Goal: Task Accomplishment & Management: Manage account settings

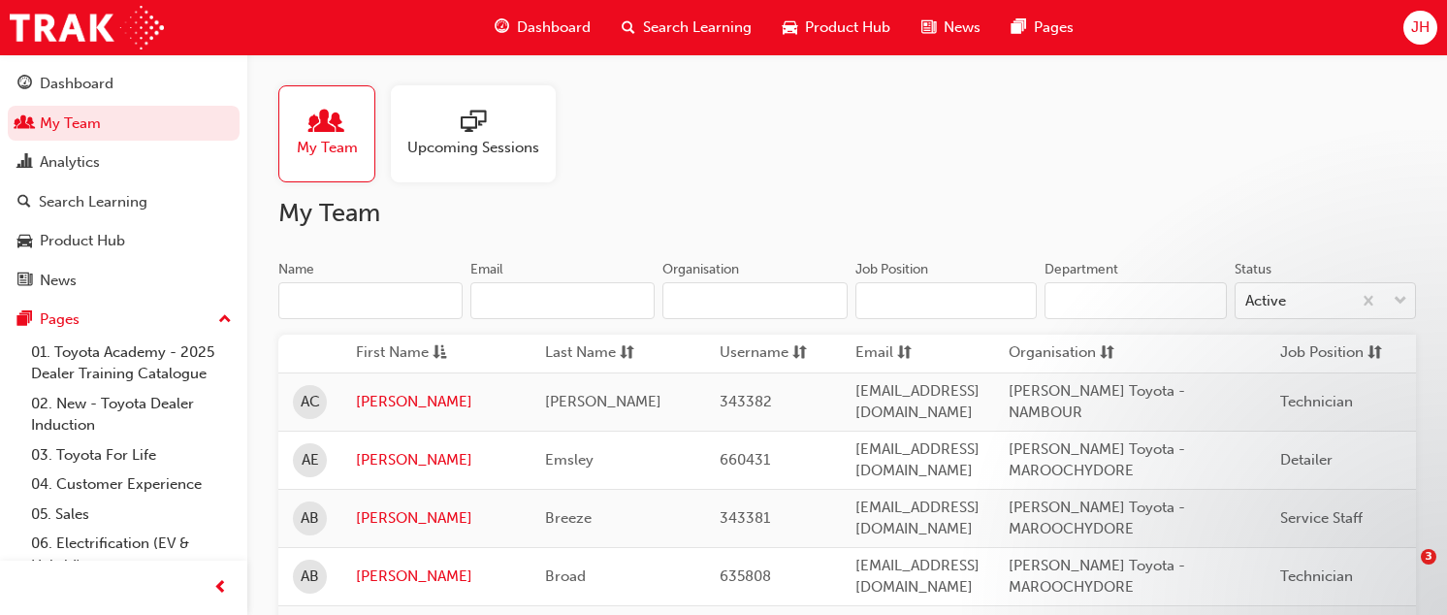
click at [364, 286] on input "Name" at bounding box center [370, 300] width 184 height 37
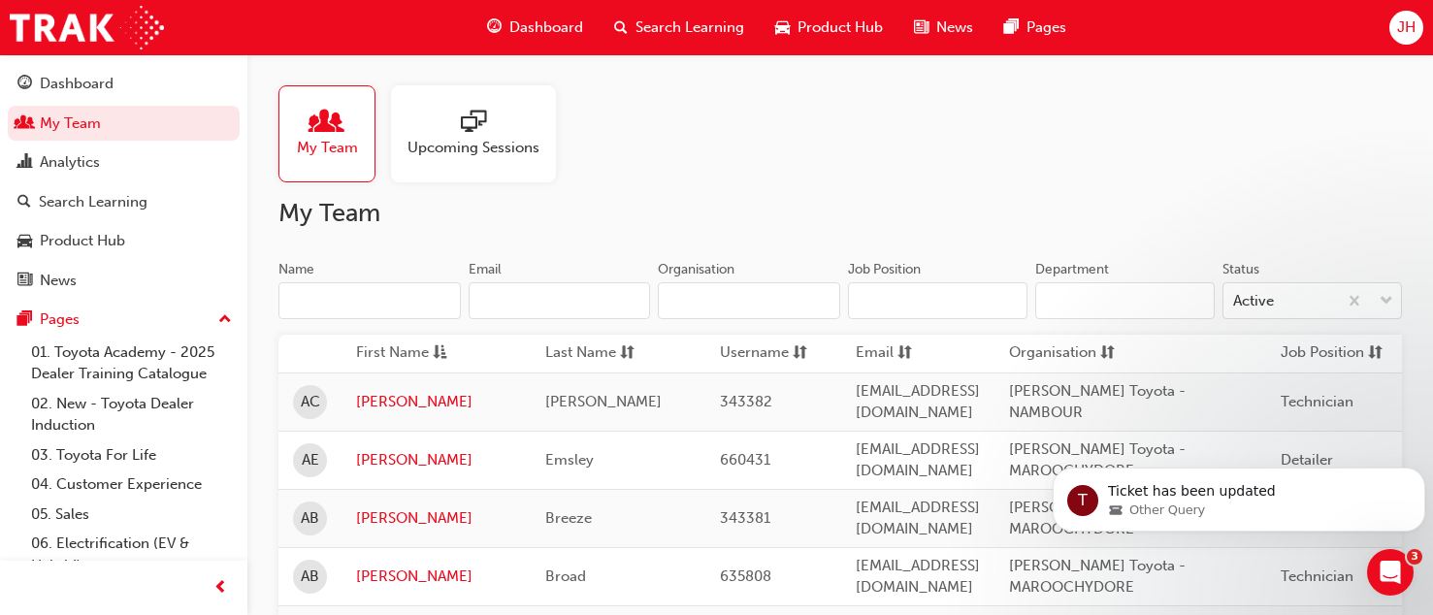
click at [376, 306] on input "Name" at bounding box center [369, 300] width 182 height 37
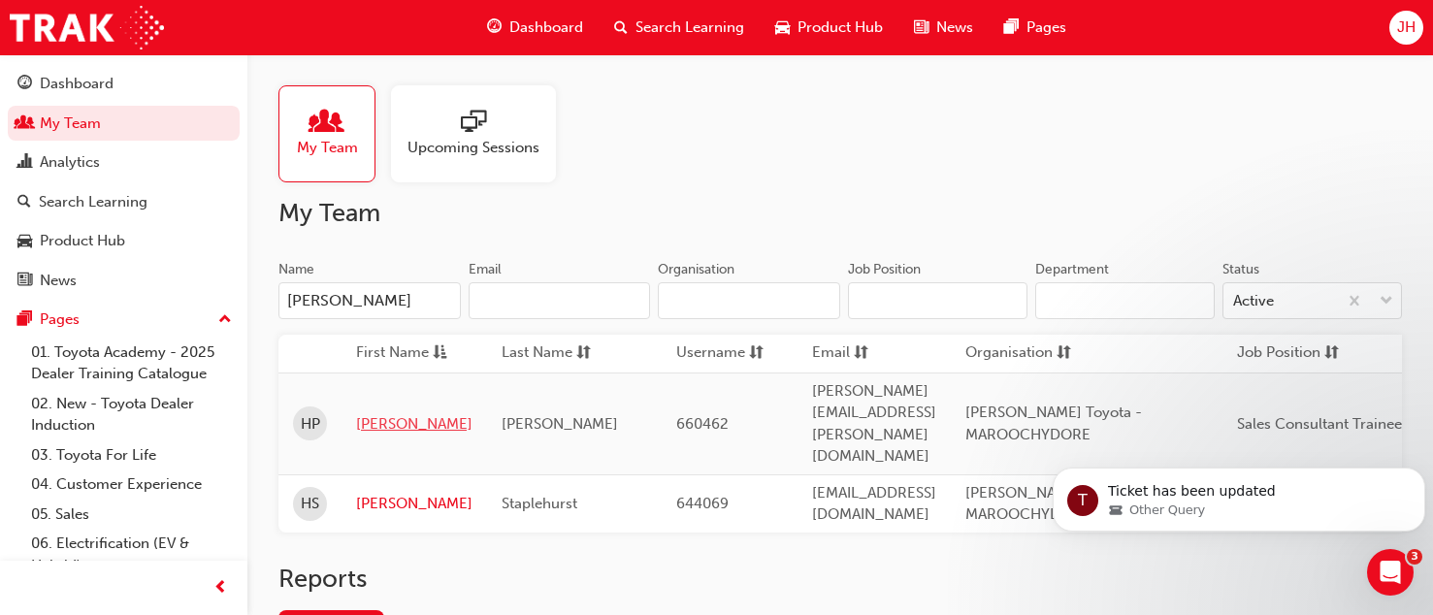
type input "[PERSON_NAME]"
click at [371, 413] on link "[PERSON_NAME]" at bounding box center [414, 424] width 116 height 22
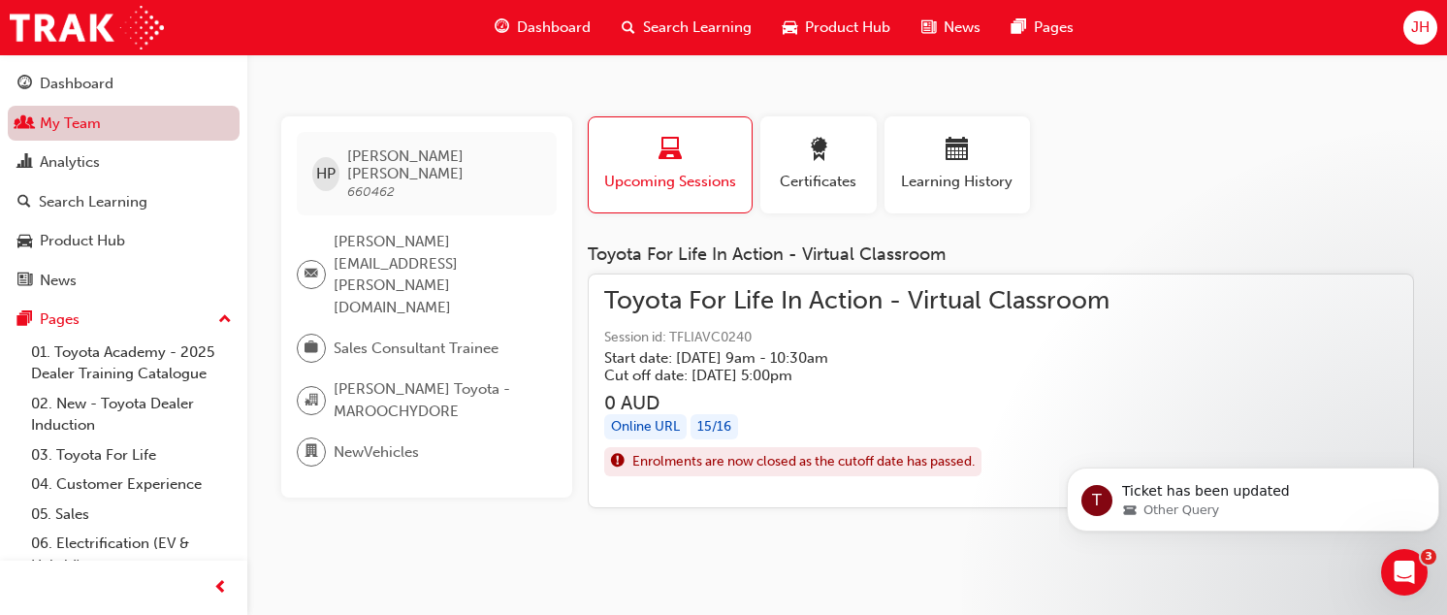
click at [88, 117] on link "My Team" at bounding box center [124, 124] width 232 height 36
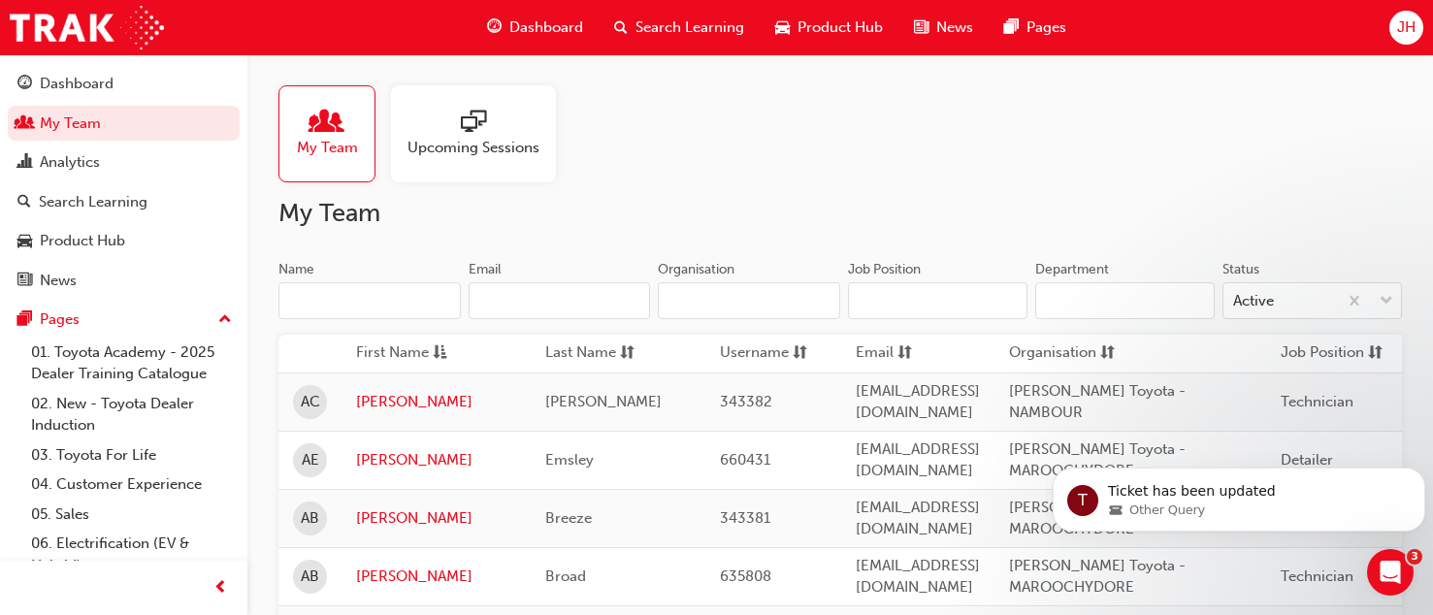
click at [380, 308] on input "Name" at bounding box center [369, 300] width 182 height 37
type input "[PERSON_NAME]"
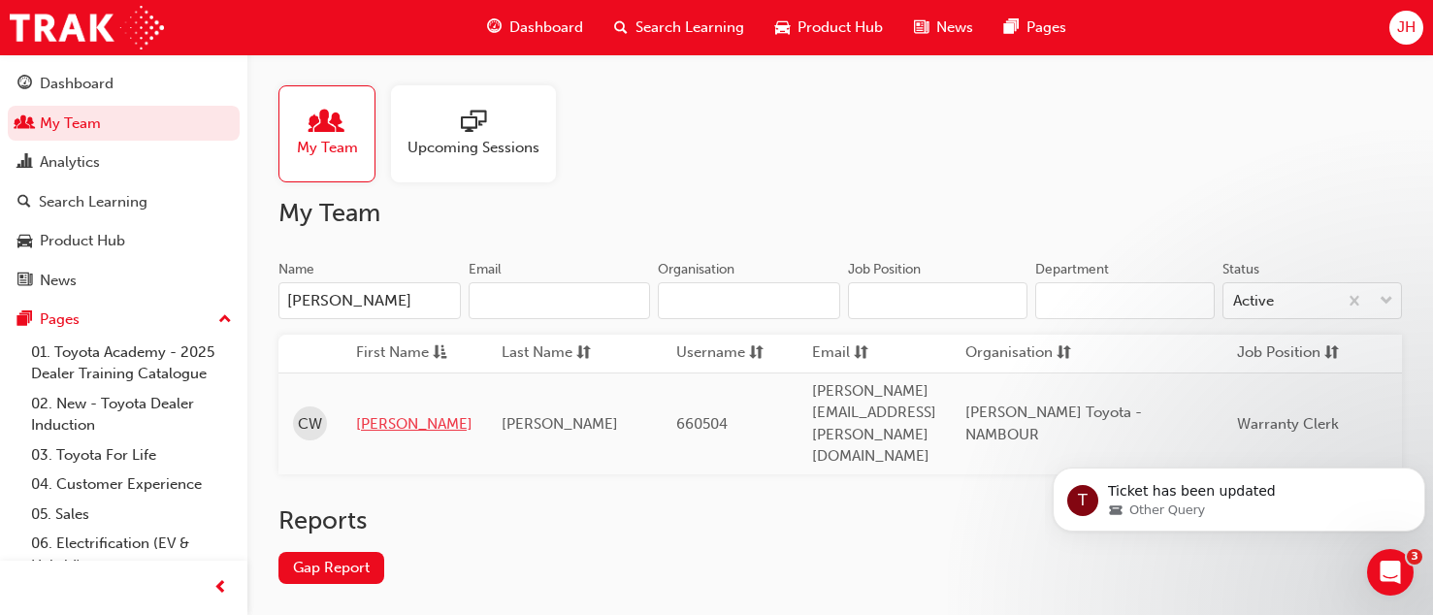
click at [384, 413] on link "[PERSON_NAME]" at bounding box center [414, 424] width 116 height 22
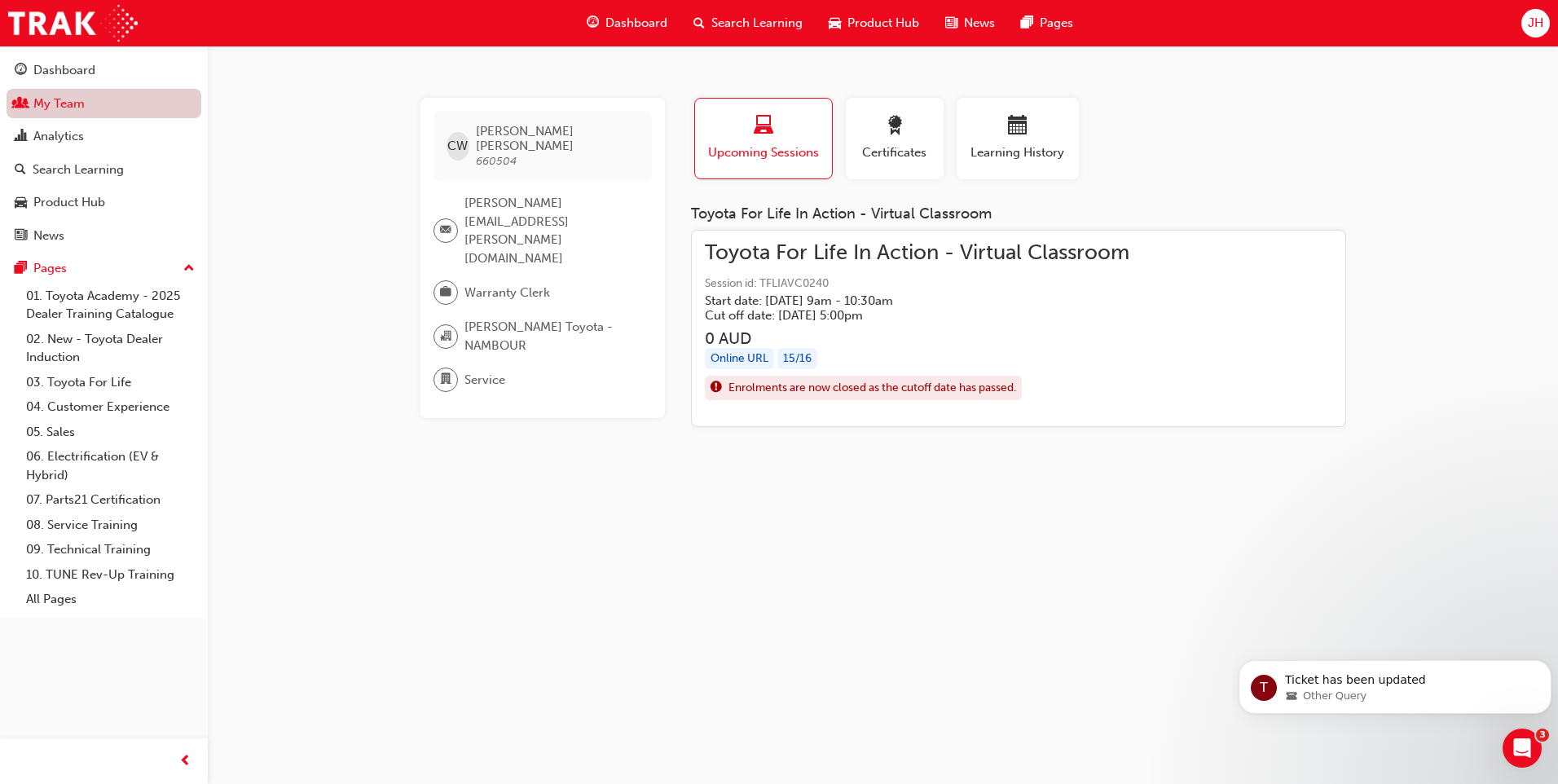
click at [86, 107] on link "My Team" at bounding box center [104, 104] width 195 height 30
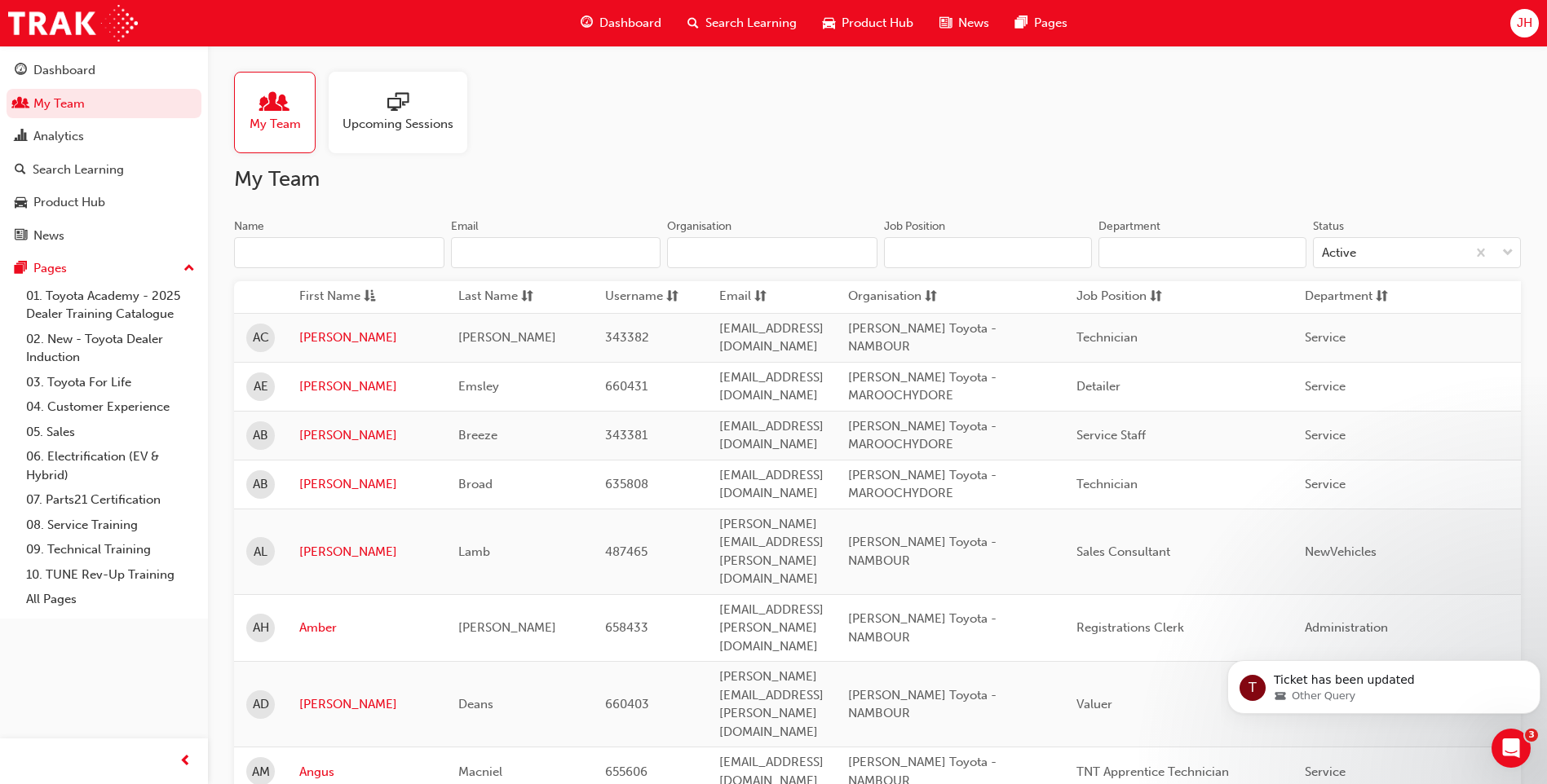
click at [389, 245] on input "Name" at bounding box center [339, 252] width 210 height 31
click at [337, 255] on input "Name" at bounding box center [339, 252] width 210 height 31
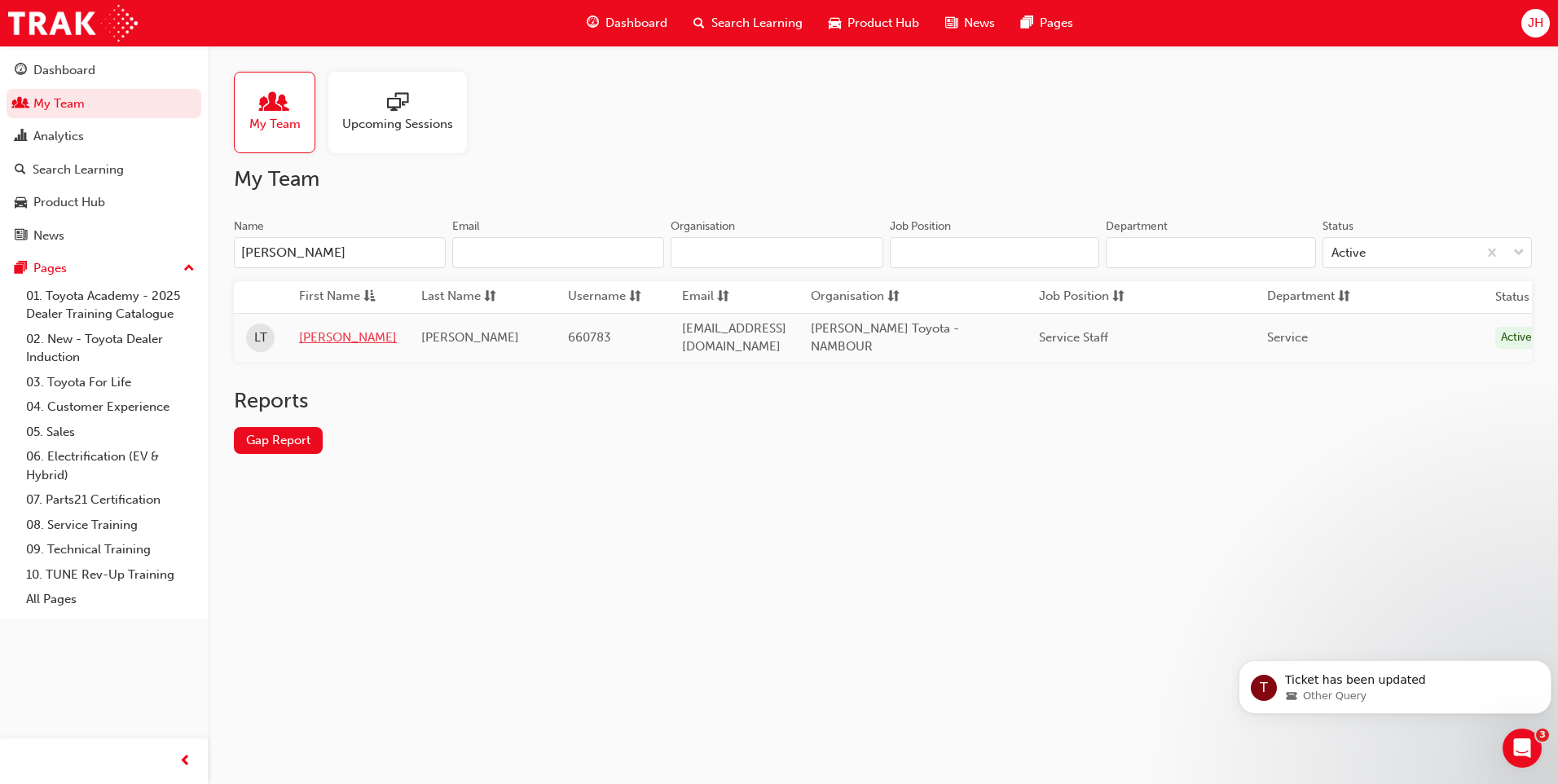
type input "[PERSON_NAME]"
click at [318, 329] on link "[PERSON_NAME]" at bounding box center [348, 338] width 97 height 18
click at [319, 334] on div "My Team Upcoming Sessions My Team Name [PERSON_NAME] Email Organisation Job Pos…" at bounding box center [779, 392] width 1558 height 784
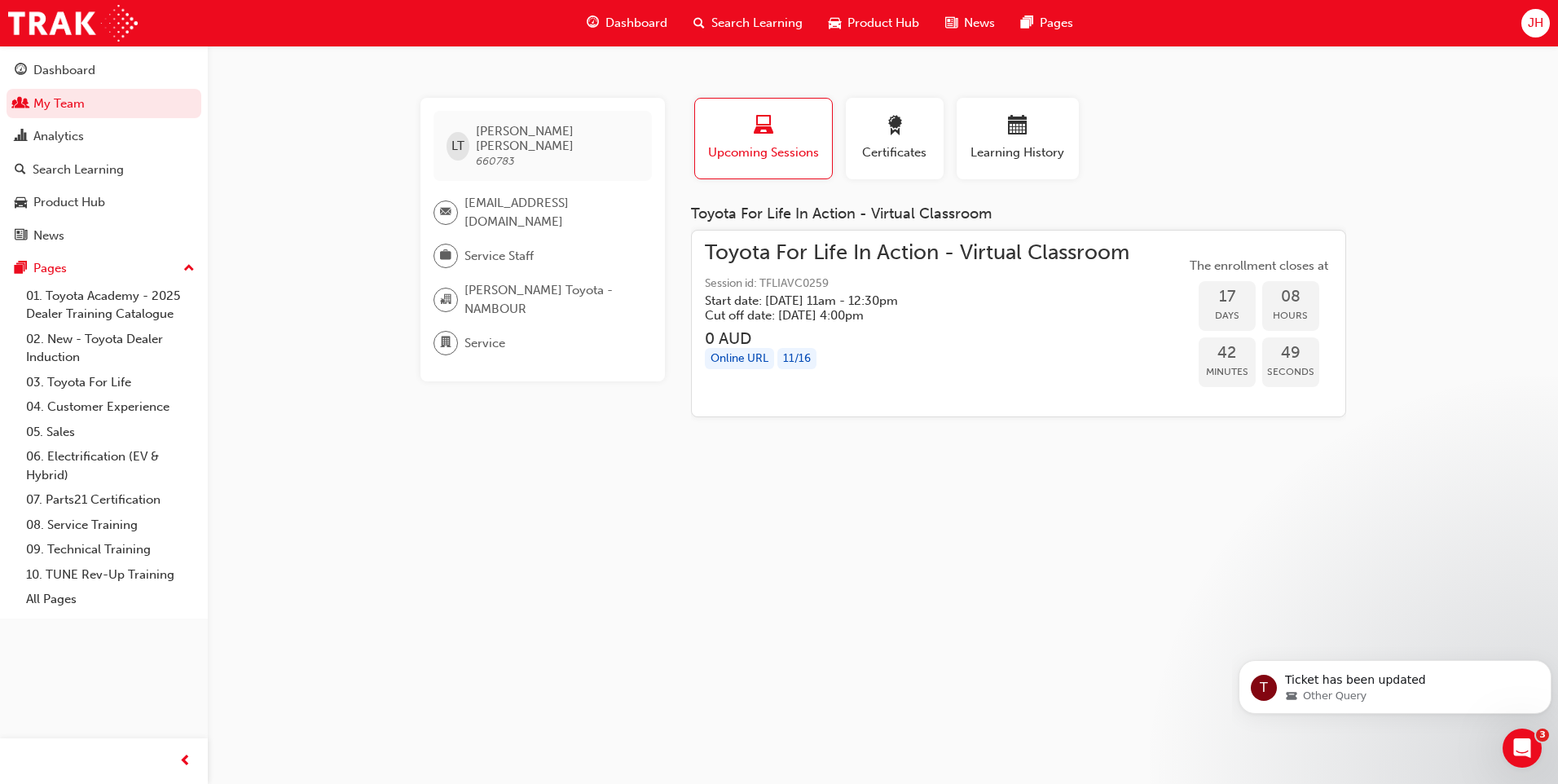
click at [930, 516] on div "LT [PERSON_NAME] 660783 [EMAIL_ADDRESS][DOMAIN_NAME] Service Staff [PERSON_NAME…" at bounding box center [779, 392] width 1558 height 784
drag, startPoint x: 993, startPoint y: 218, endPoint x: 676, endPoint y: 200, distance: 317.5
click at [676, 200] on div "LT [PERSON_NAME] 660783 [EMAIL_ADDRESS][DOMAIN_NAME] Service Staff [PERSON_NAME…" at bounding box center [883, 264] width 978 height 333
click at [1027, 515] on div "LT [PERSON_NAME] 660783 [EMAIL_ADDRESS][DOMAIN_NAME] Service Staff [PERSON_NAME…" at bounding box center [779, 392] width 1558 height 784
drag, startPoint x: 1000, startPoint y: 217, endPoint x: 692, endPoint y: 208, distance: 308.1
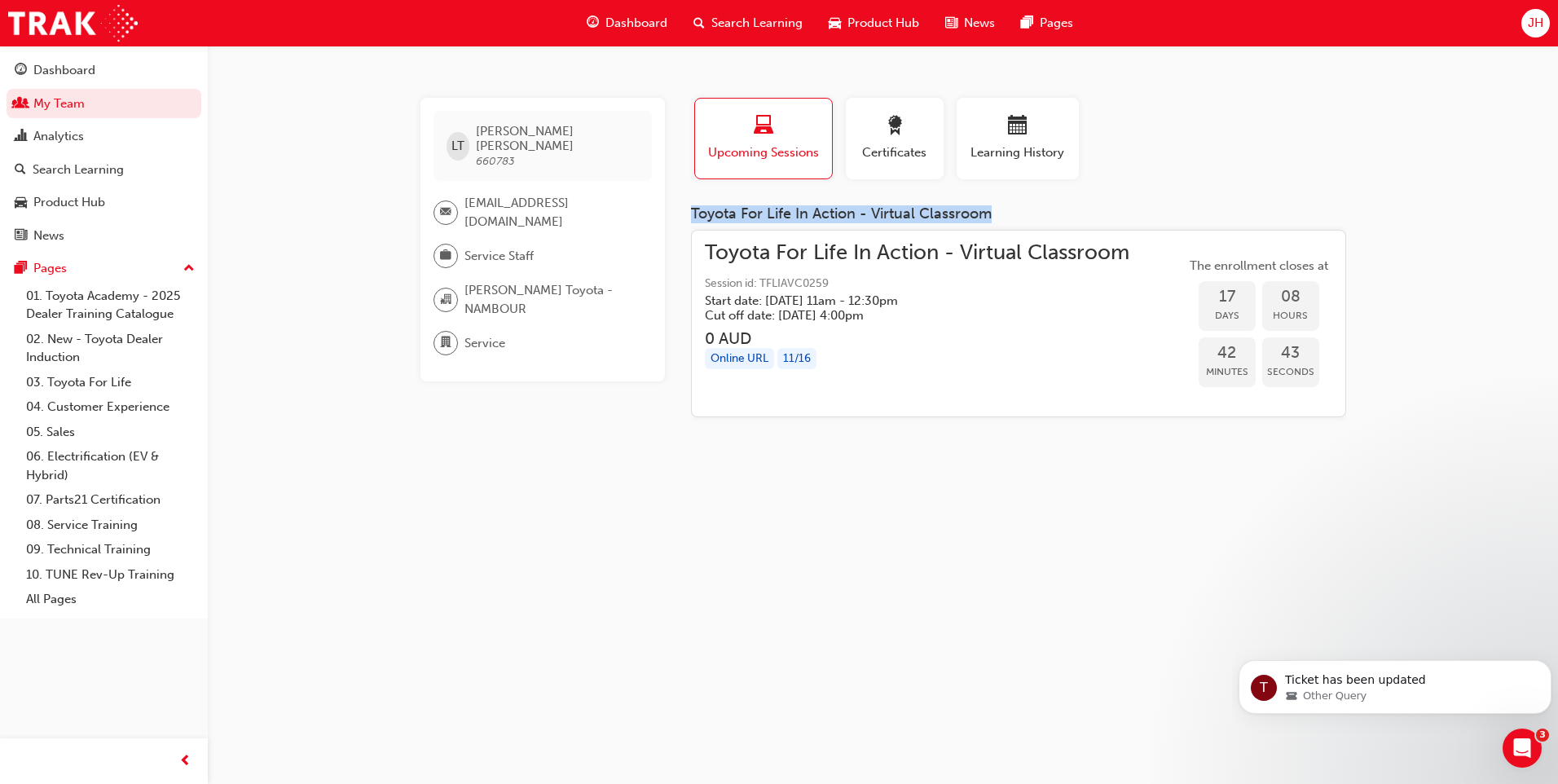
click at [692, 208] on div "Toyota For Life In Action - Virtual Classroom" at bounding box center [1018, 213] width 655 height 18
copy div "Toyota For Life In Action - Virtual Classroom"
drag, startPoint x: 93, startPoint y: 107, endPoint x: 105, endPoint y: 108, distance: 12.0
click at [93, 107] on link "My Team" at bounding box center [104, 104] width 195 height 30
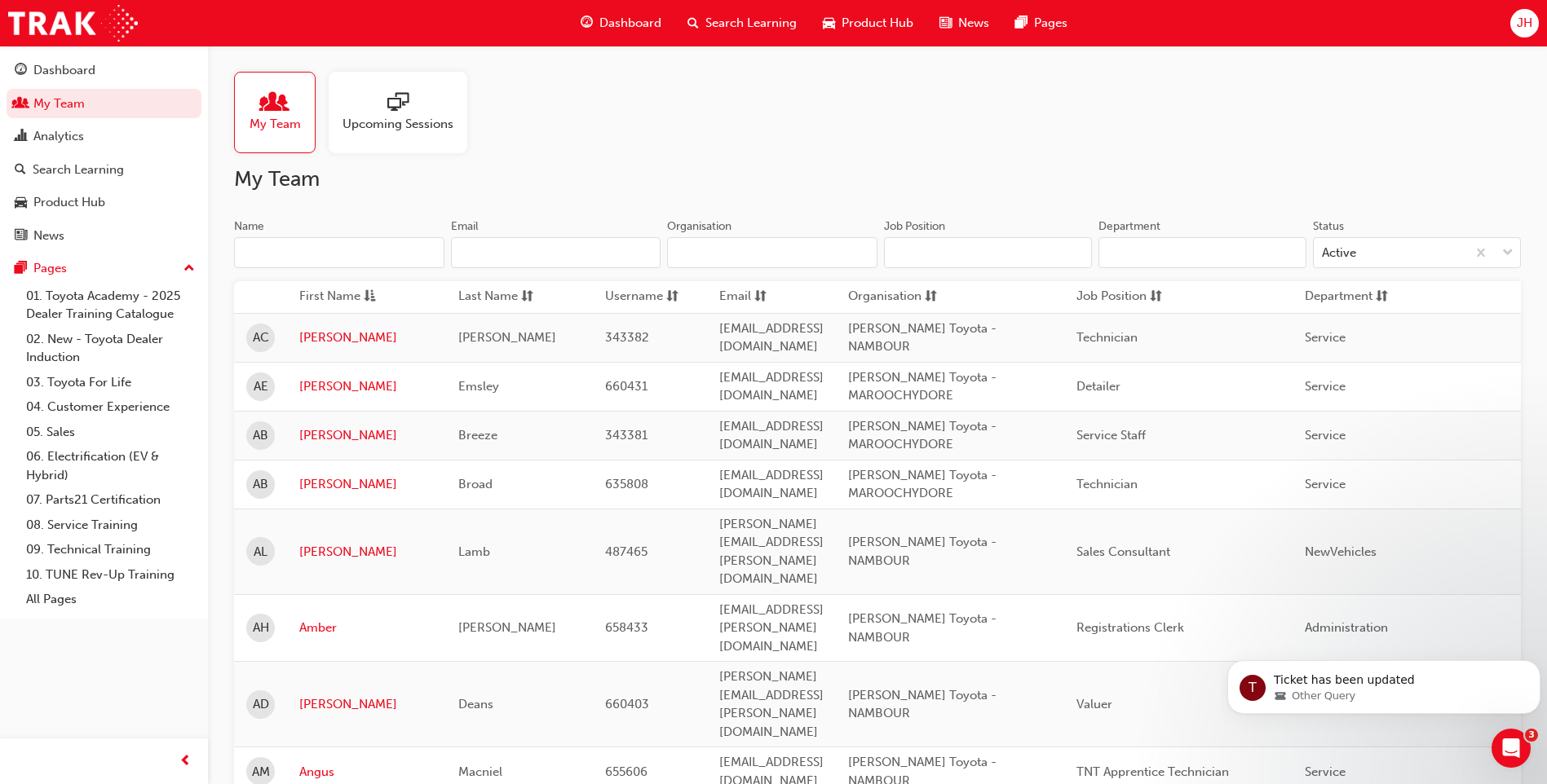
click at [318, 245] on input "Name" at bounding box center [339, 252] width 210 height 31
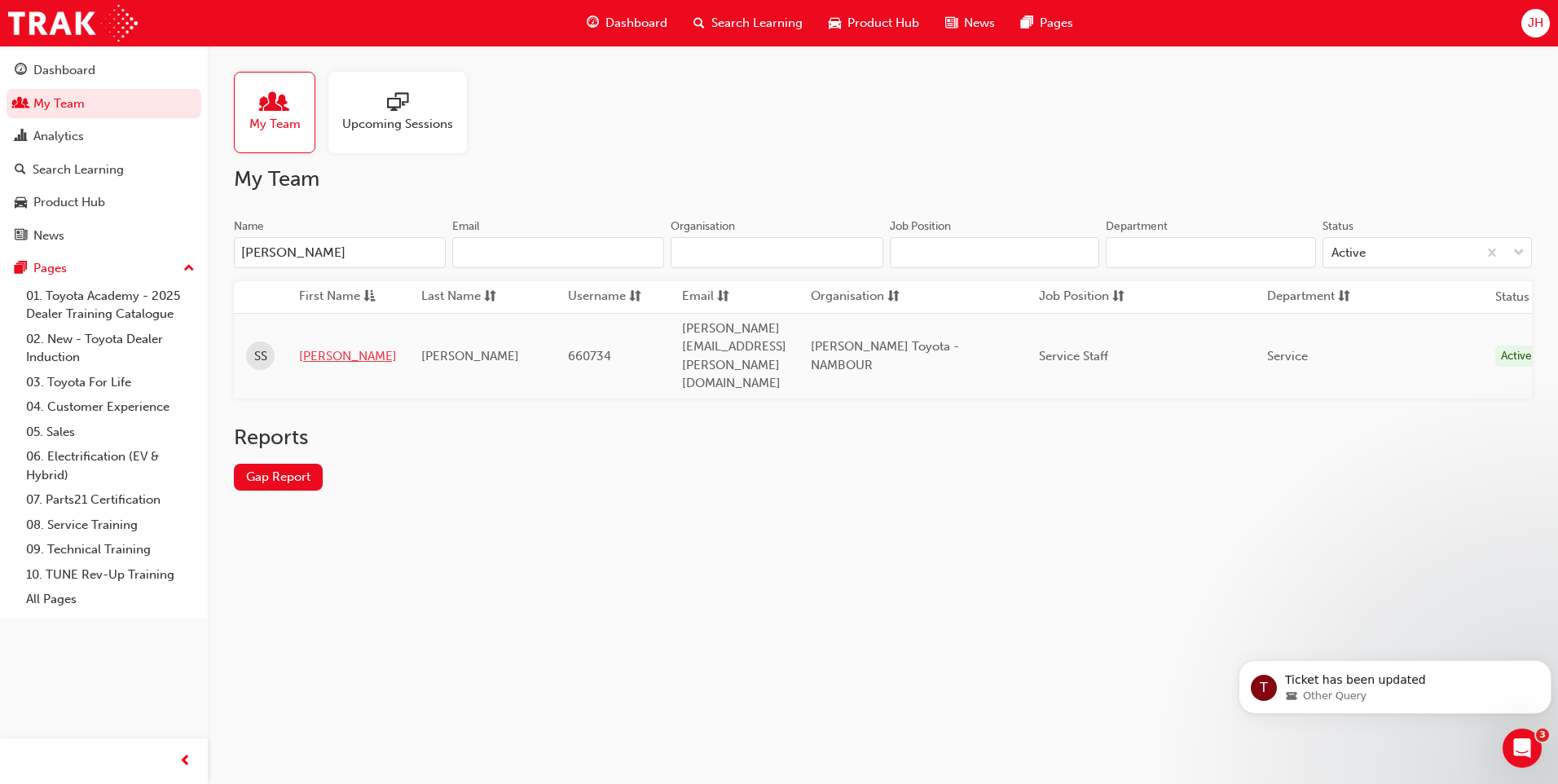
type input "[PERSON_NAME]"
click at [327, 347] on link "[PERSON_NAME]" at bounding box center [348, 356] width 97 height 18
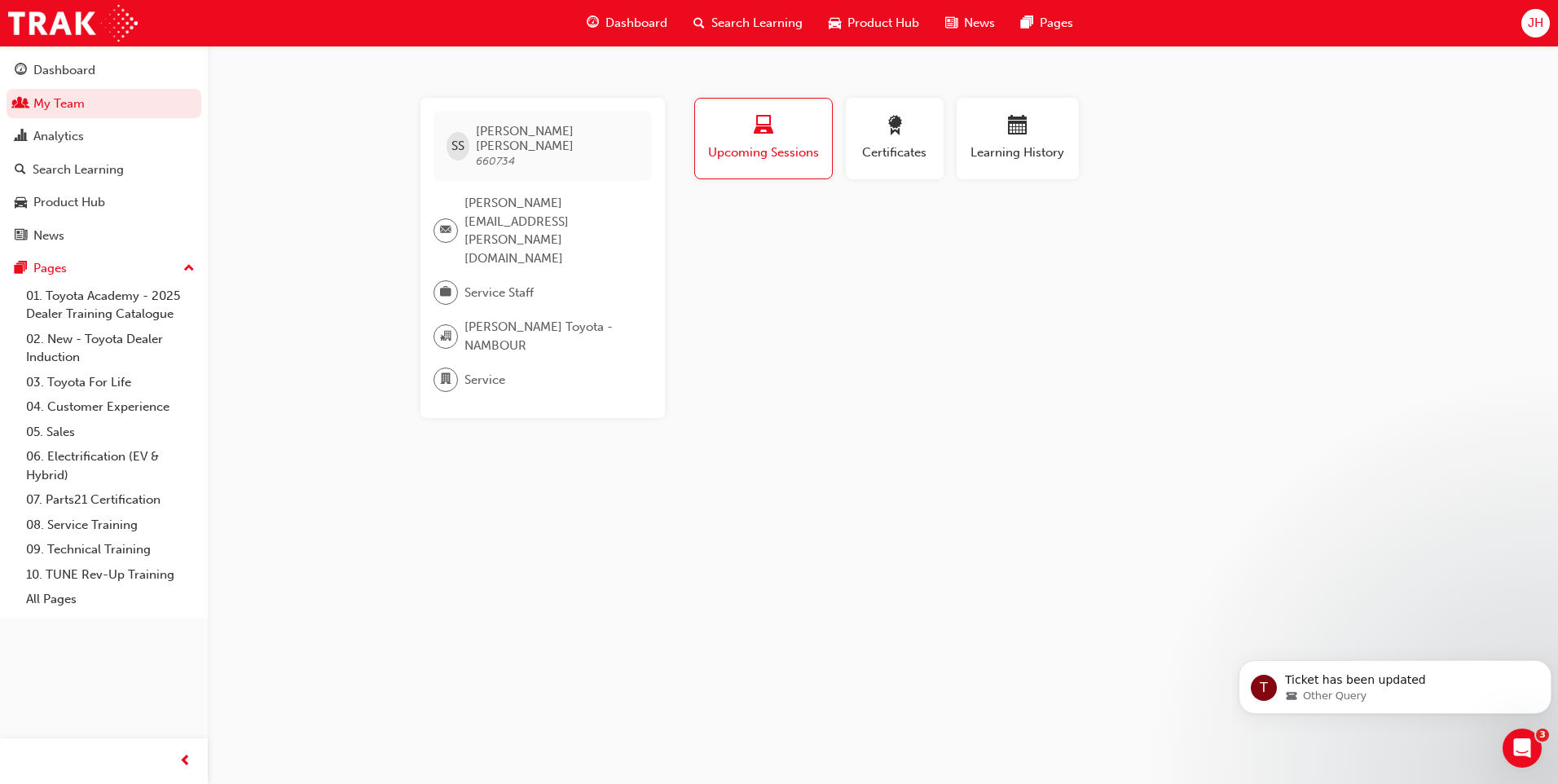
click at [782, 421] on div "SS [PERSON_NAME] 660734 [PERSON_NAME][EMAIL_ADDRESS][PERSON_NAME][DOMAIN_NAME] …" at bounding box center [779, 392] width 1558 height 784
click at [796, 416] on div "SS [PERSON_NAME] 660734 [PERSON_NAME][EMAIL_ADDRESS][PERSON_NAME][DOMAIN_NAME] …" at bounding box center [779, 392] width 1558 height 784
click at [764, 19] on span "Search Learning" at bounding box center [757, 23] width 92 height 18
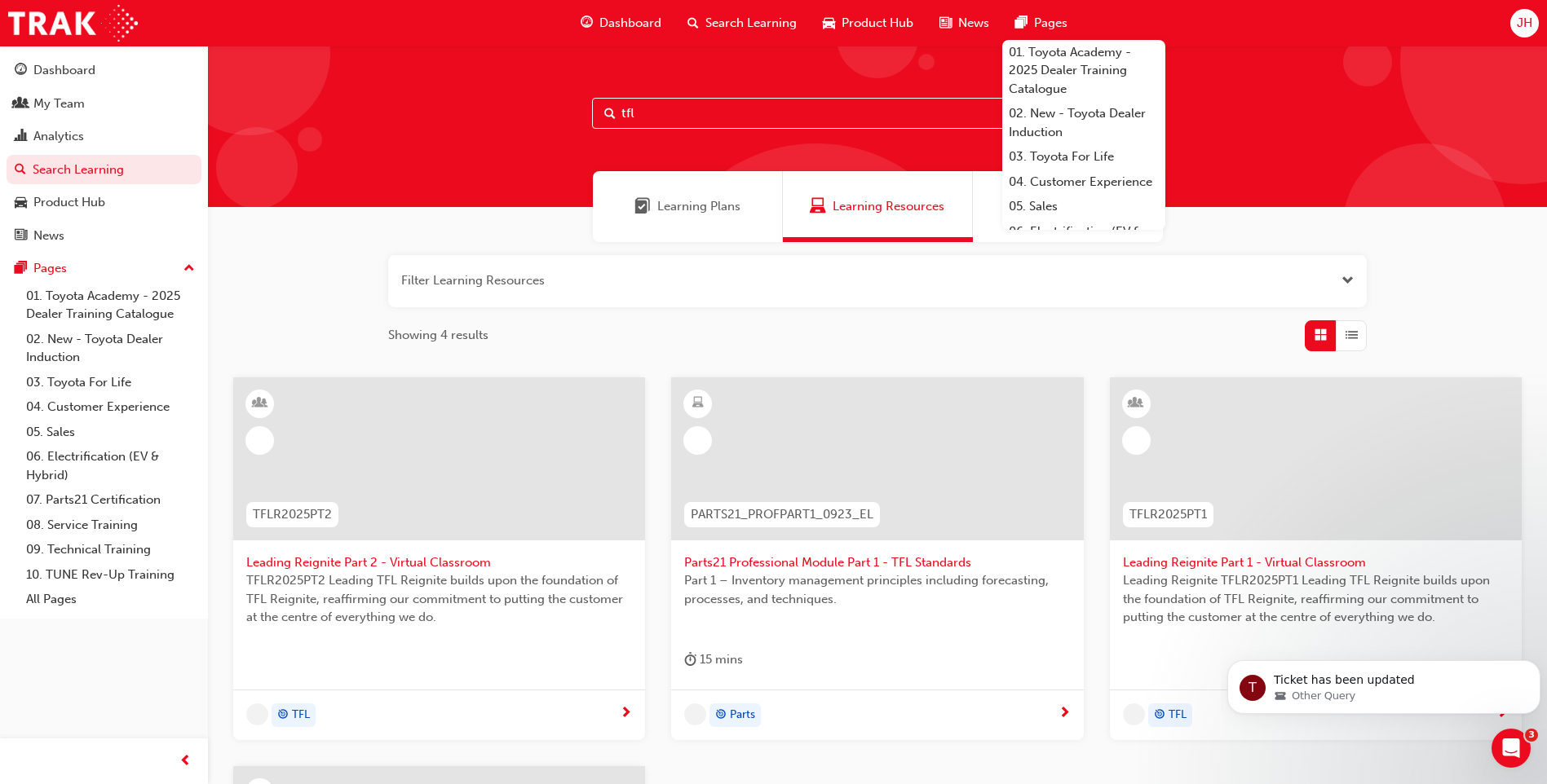
click at [696, 120] on input "tfl" at bounding box center [877, 113] width 571 height 31
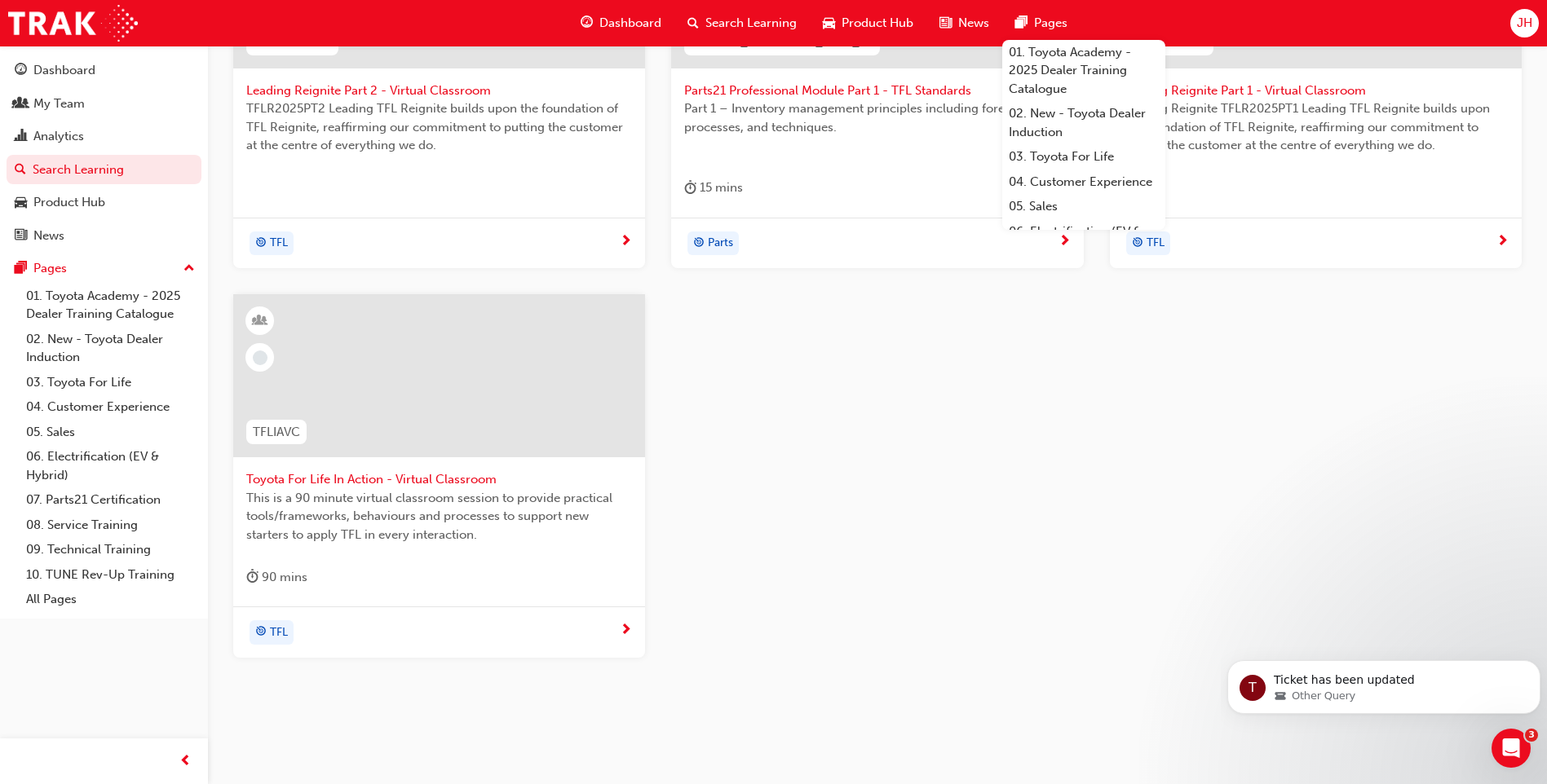
click at [346, 480] on span "Toyota For Life In Action - Virtual Classroom" at bounding box center [439, 480] width 386 height 18
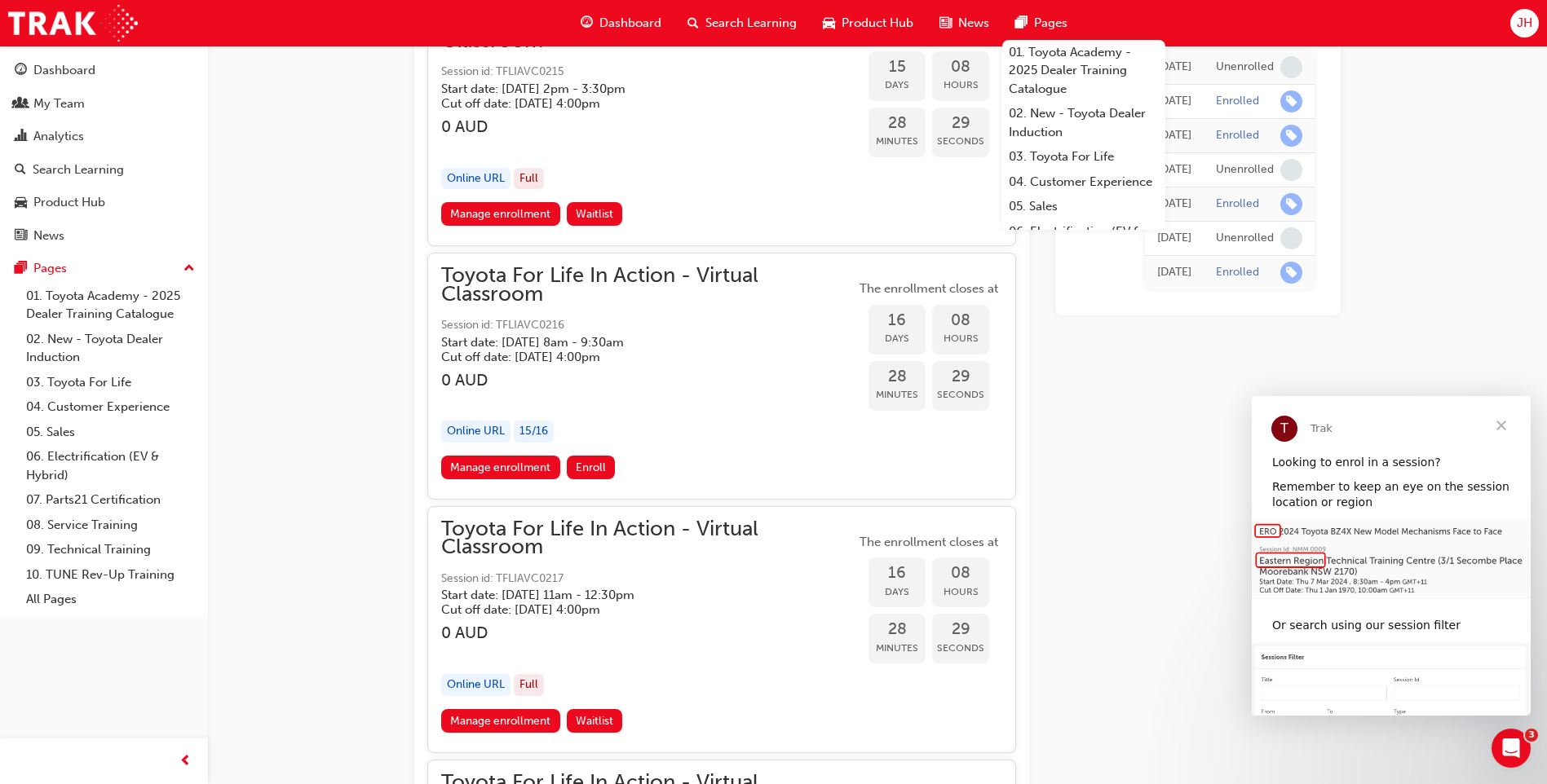
scroll to position [10201, 0]
click at [487, 465] on link "Manage enrollment" at bounding box center [501, 466] width 119 height 24
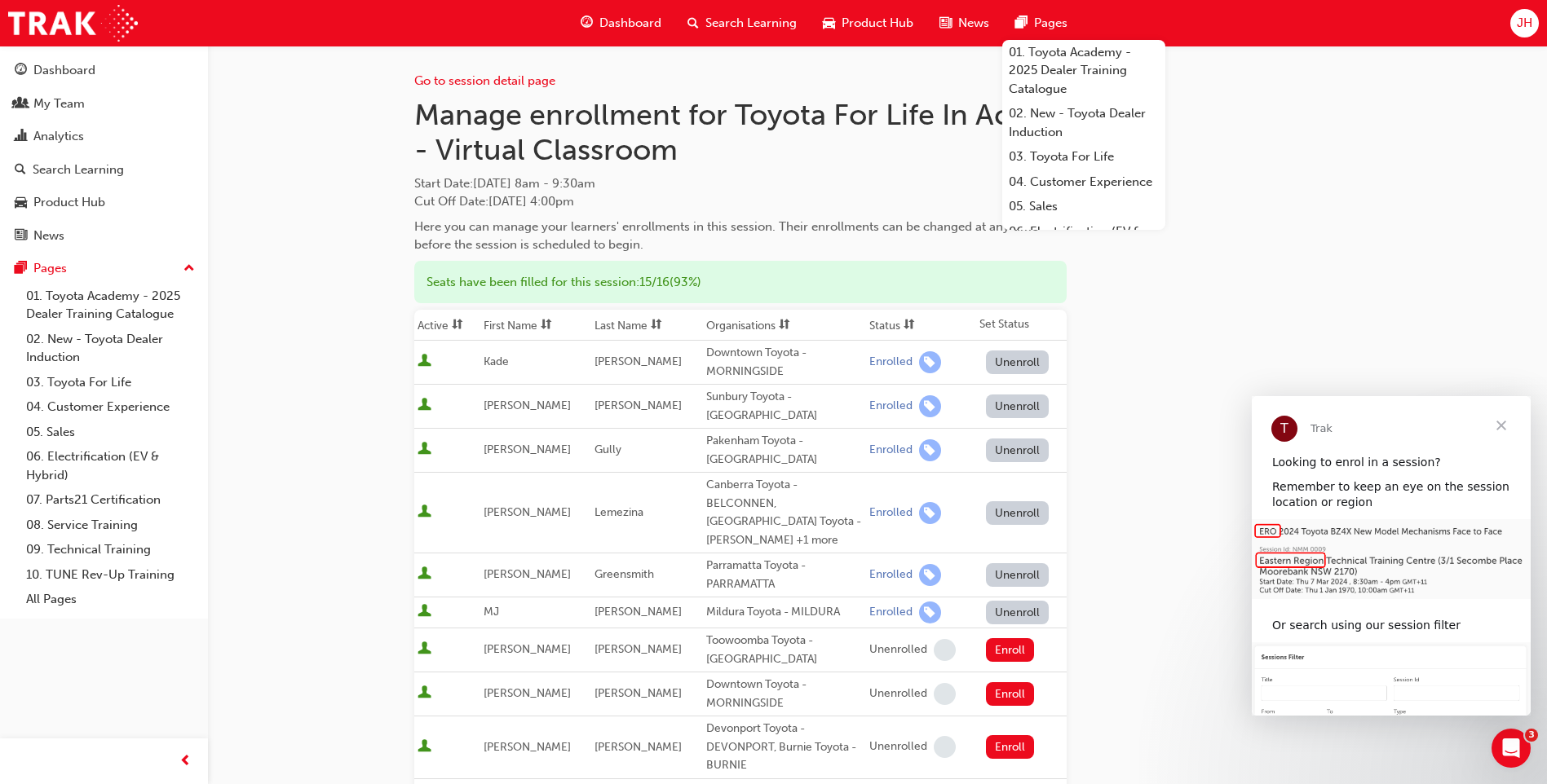
scroll to position [743, 0]
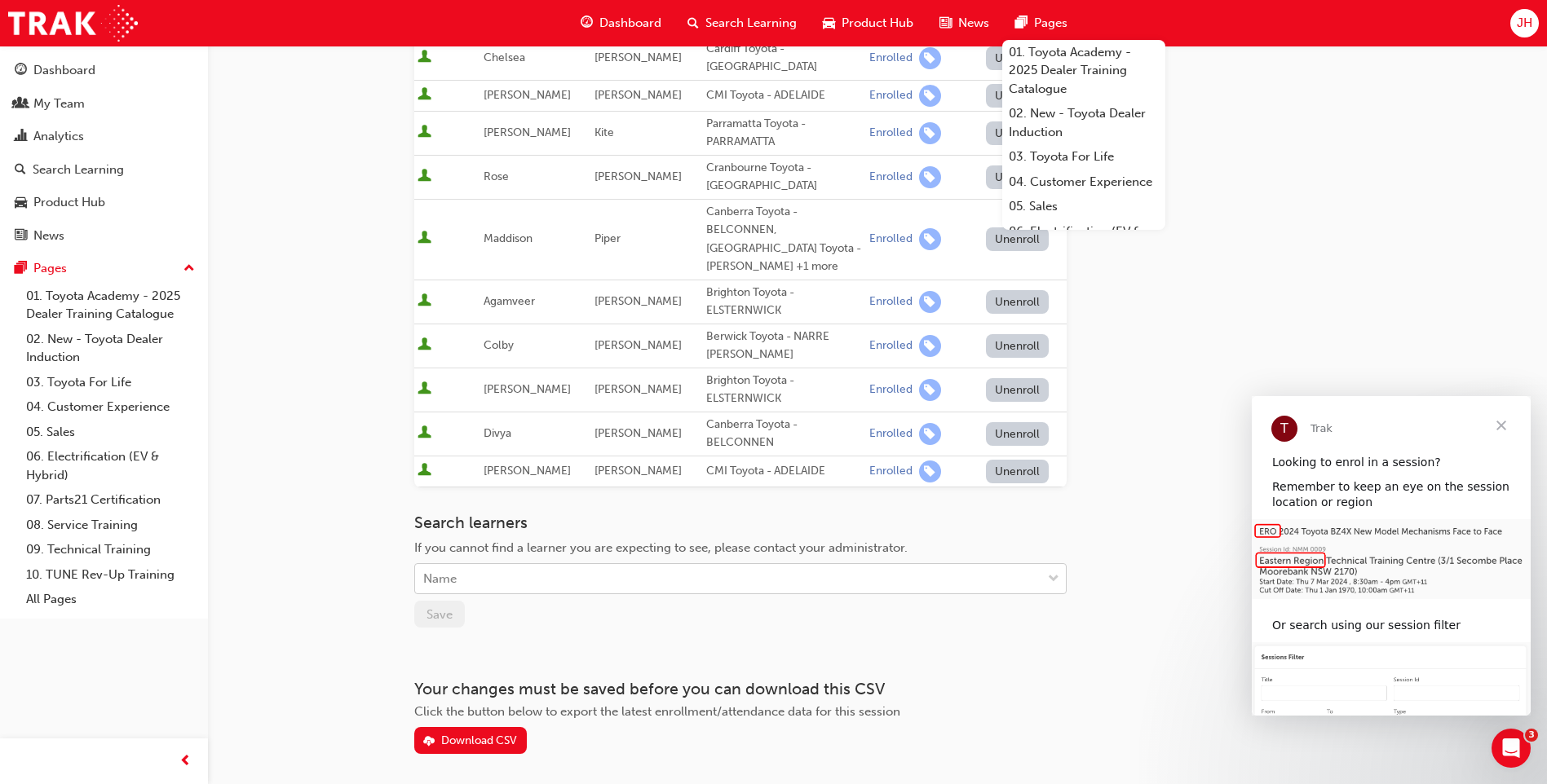
click at [541, 516] on div "Name" at bounding box center [728, 579] width 626 height 29
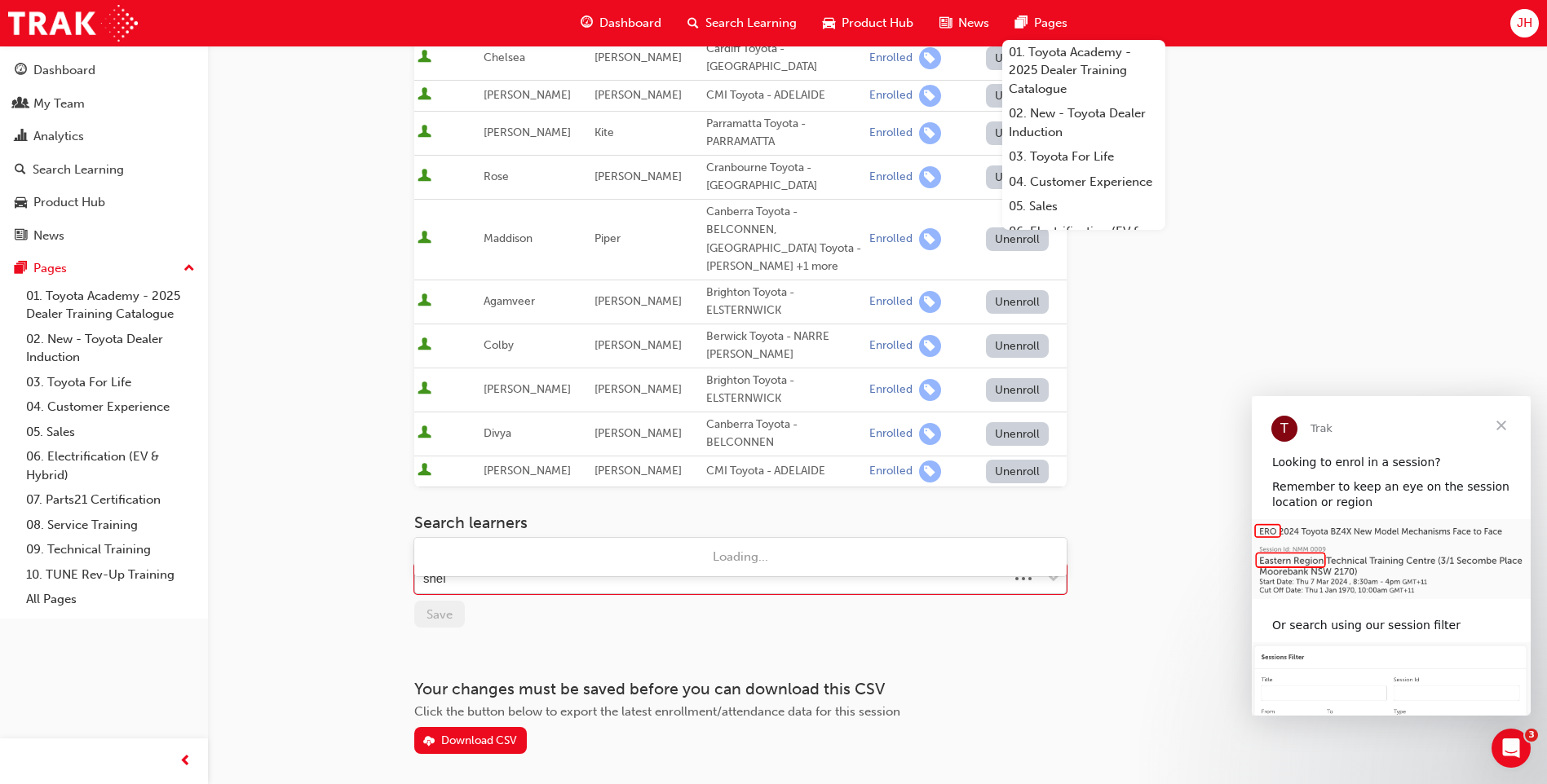
type input "shell"
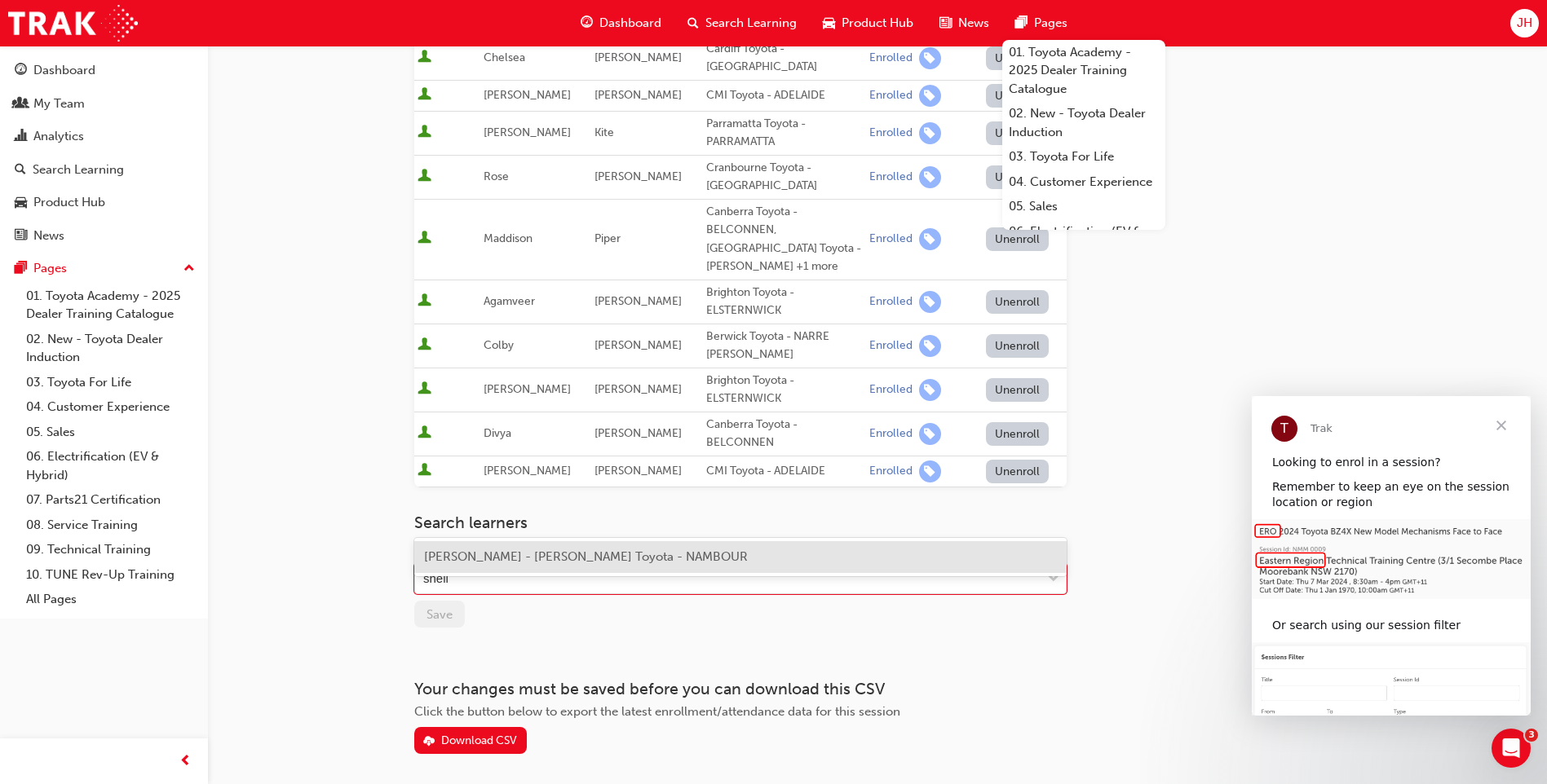
click at [552, 516] on div "[PERSON_NAME] - [PERSON_NAME] Toyota - NAMBOUR" at bounding box center [741, 557] width 652 height 32
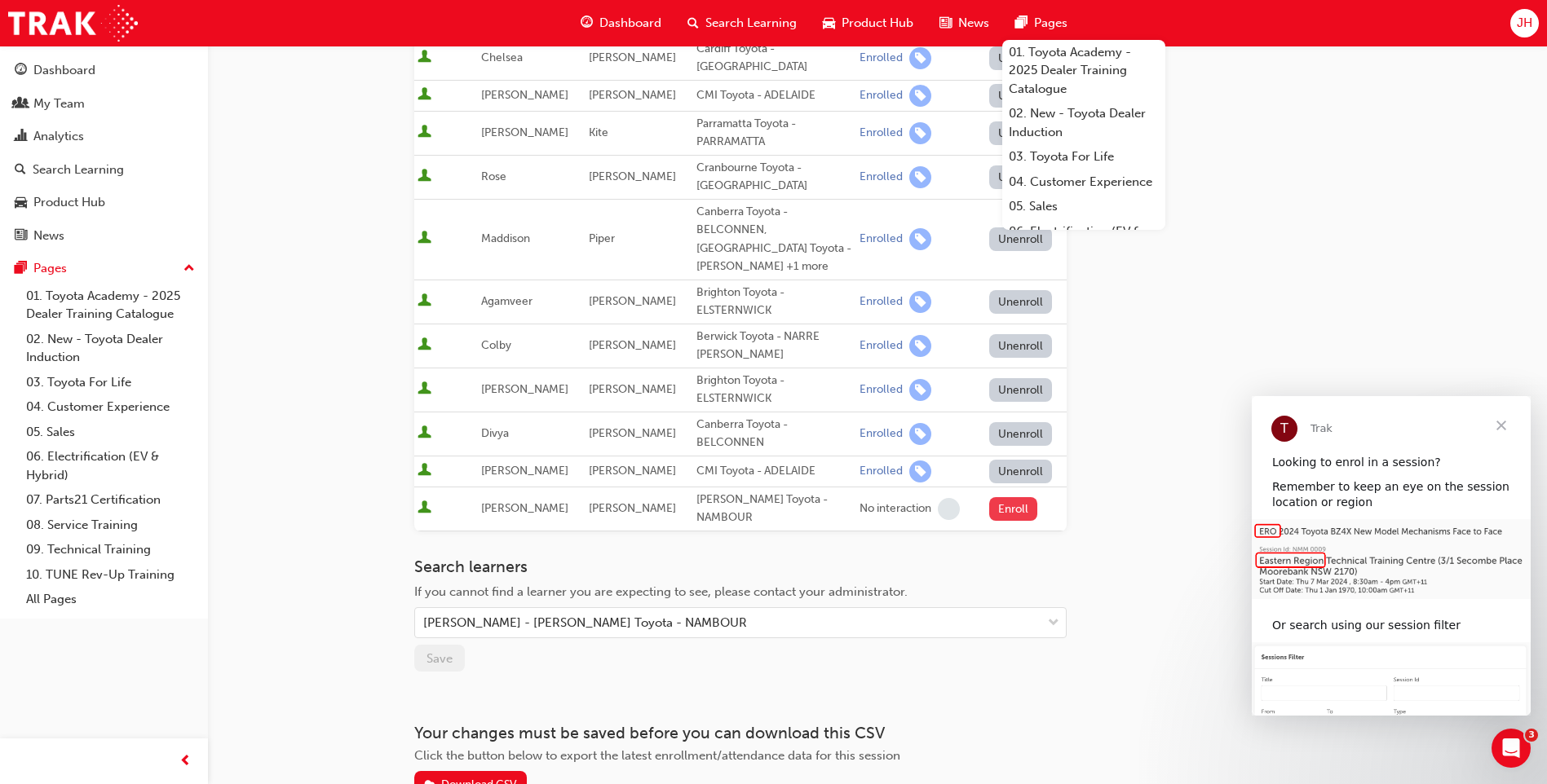
click at [998, 497] on button "Enroll" at bounding box center [1014, 509] width 49 height 24
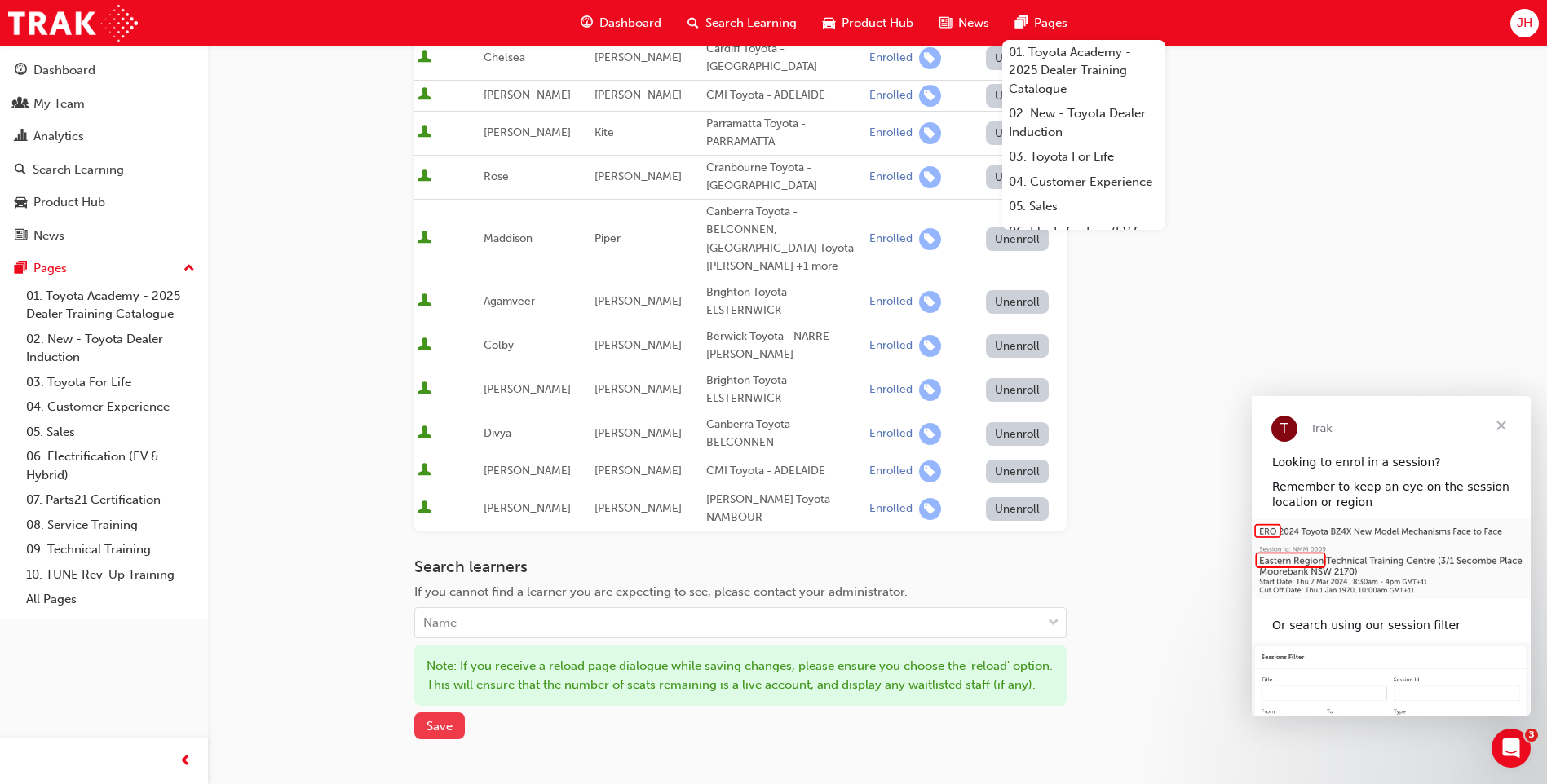
click at [431, 516] on span "Save" at bounding box center [439, 725] width 26 height 14
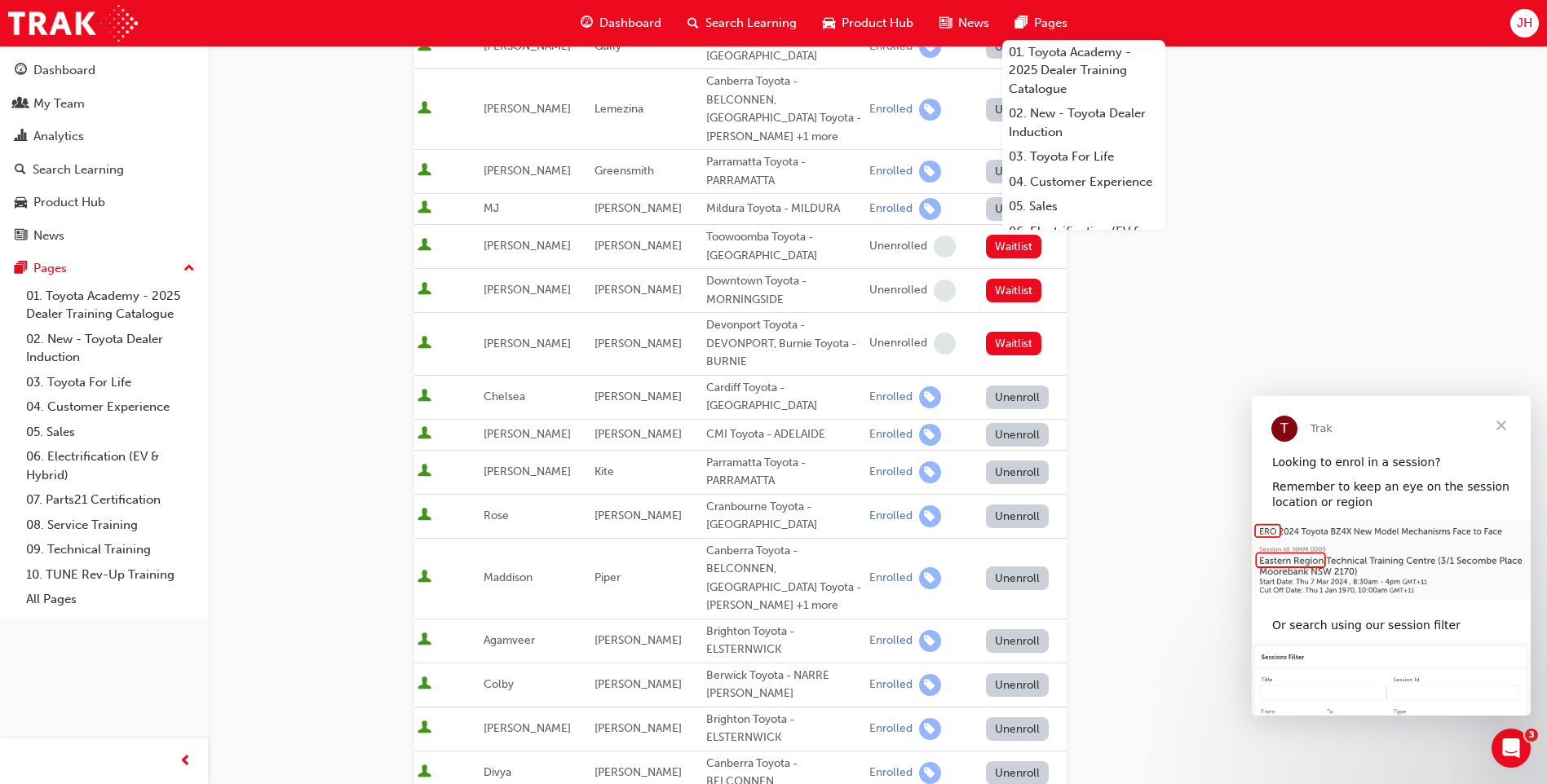
scroll to position [0, 0]
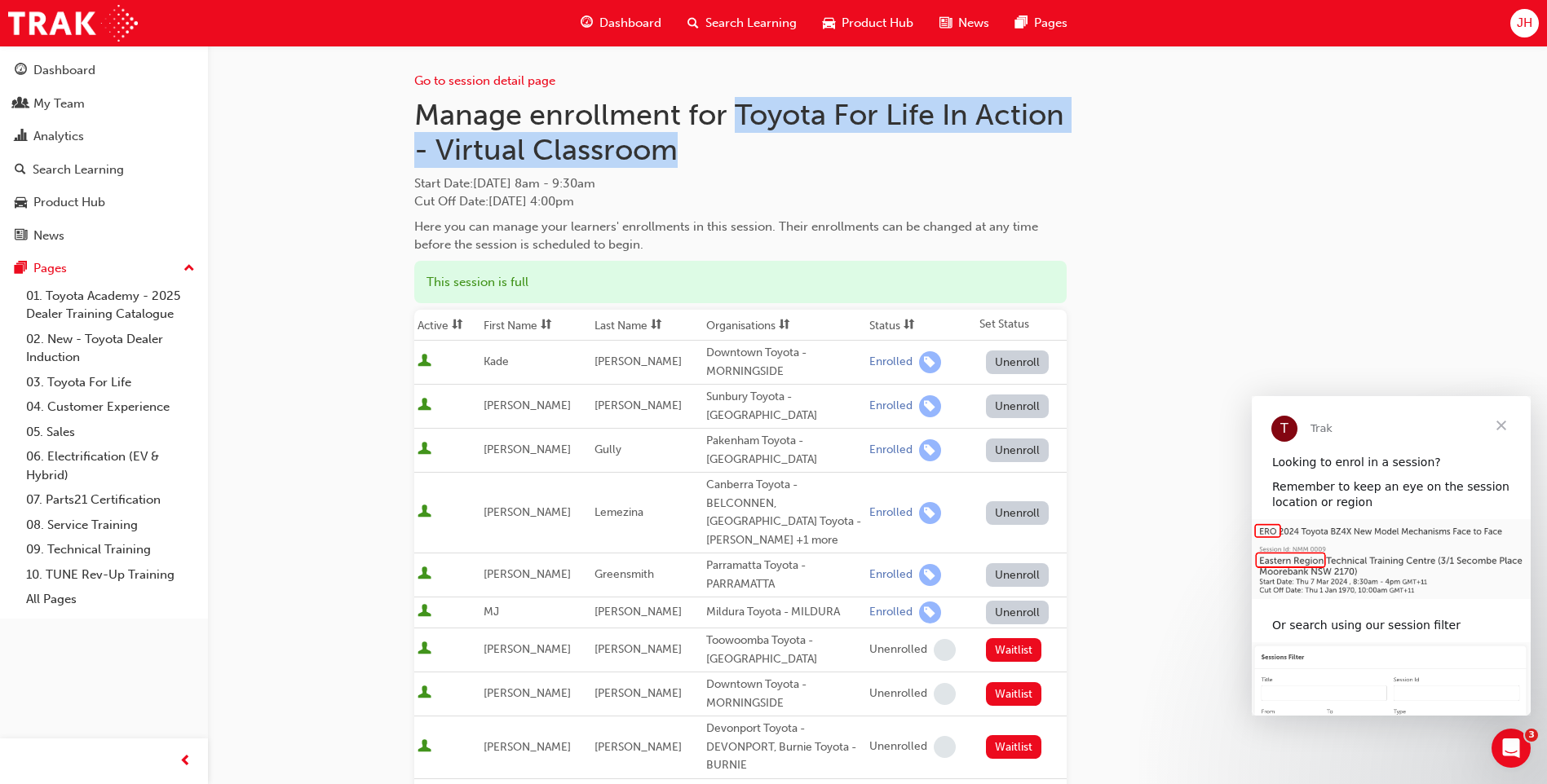
drag, startPoint x: 707, startPoint y: 151, endPoint x: 741, endPoint y: 111, distance: 52.5
click at [741, 111] on h1 "Manage enrollment for Toyota For Life In Action - Virtual Classroom" at bounding box center [741, 132] width 652 height 71
copy h1 "Toyota For Life In Action - Virtual Classroom"
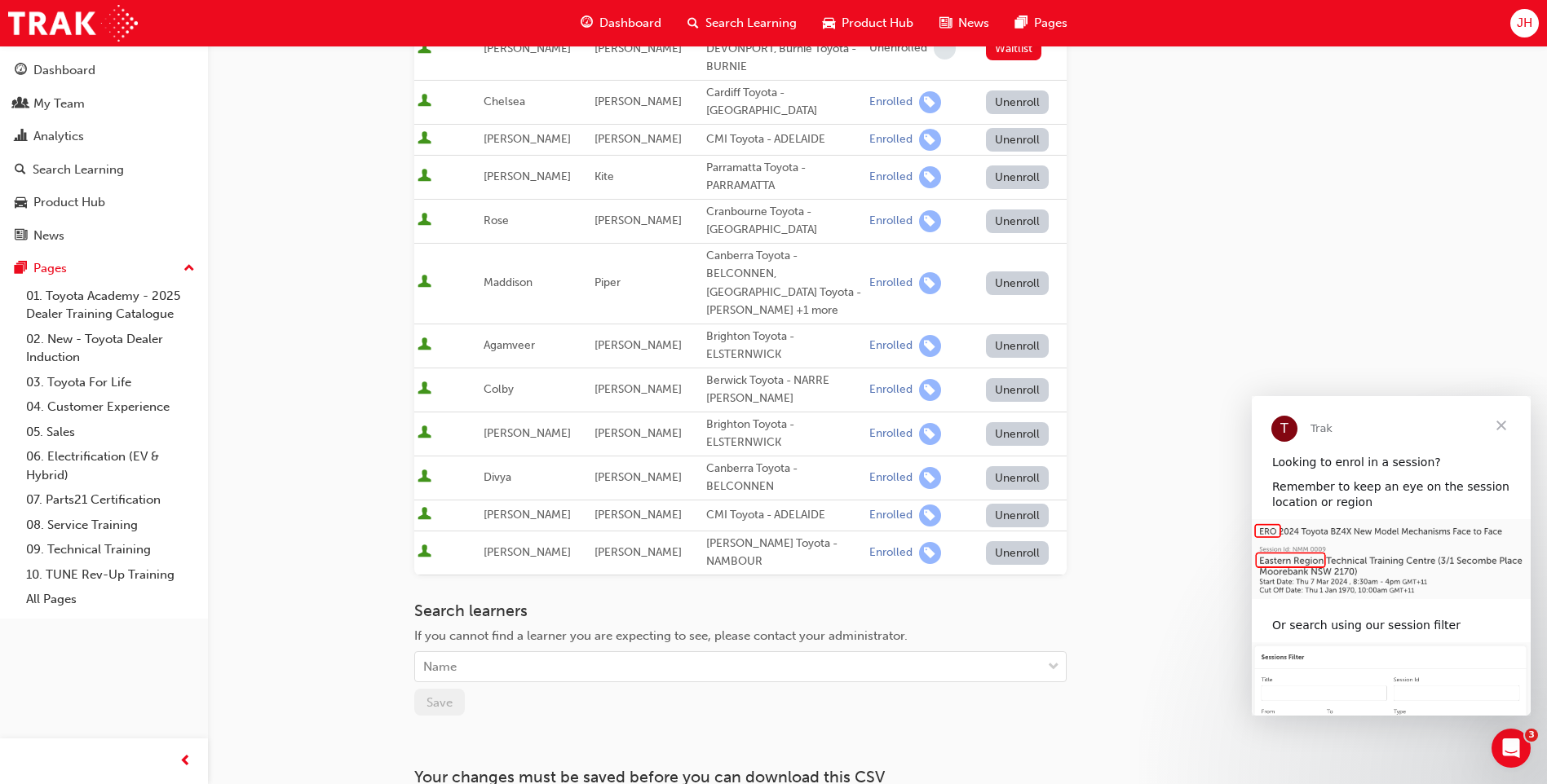
scroll to position [773, 0]
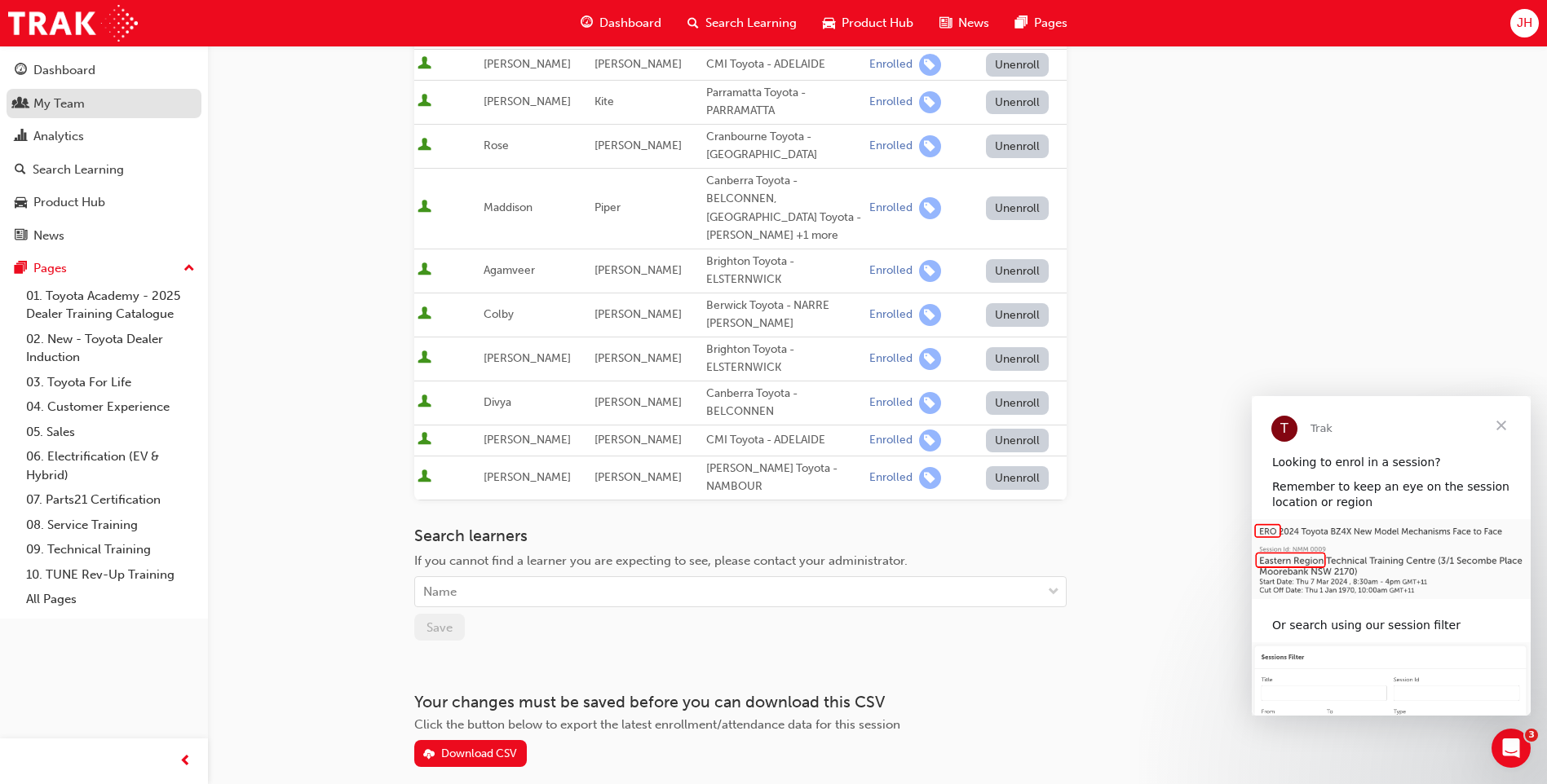
click at [71, 98] on div "My Team" at bounding box center [59, 104] width 51 height 18
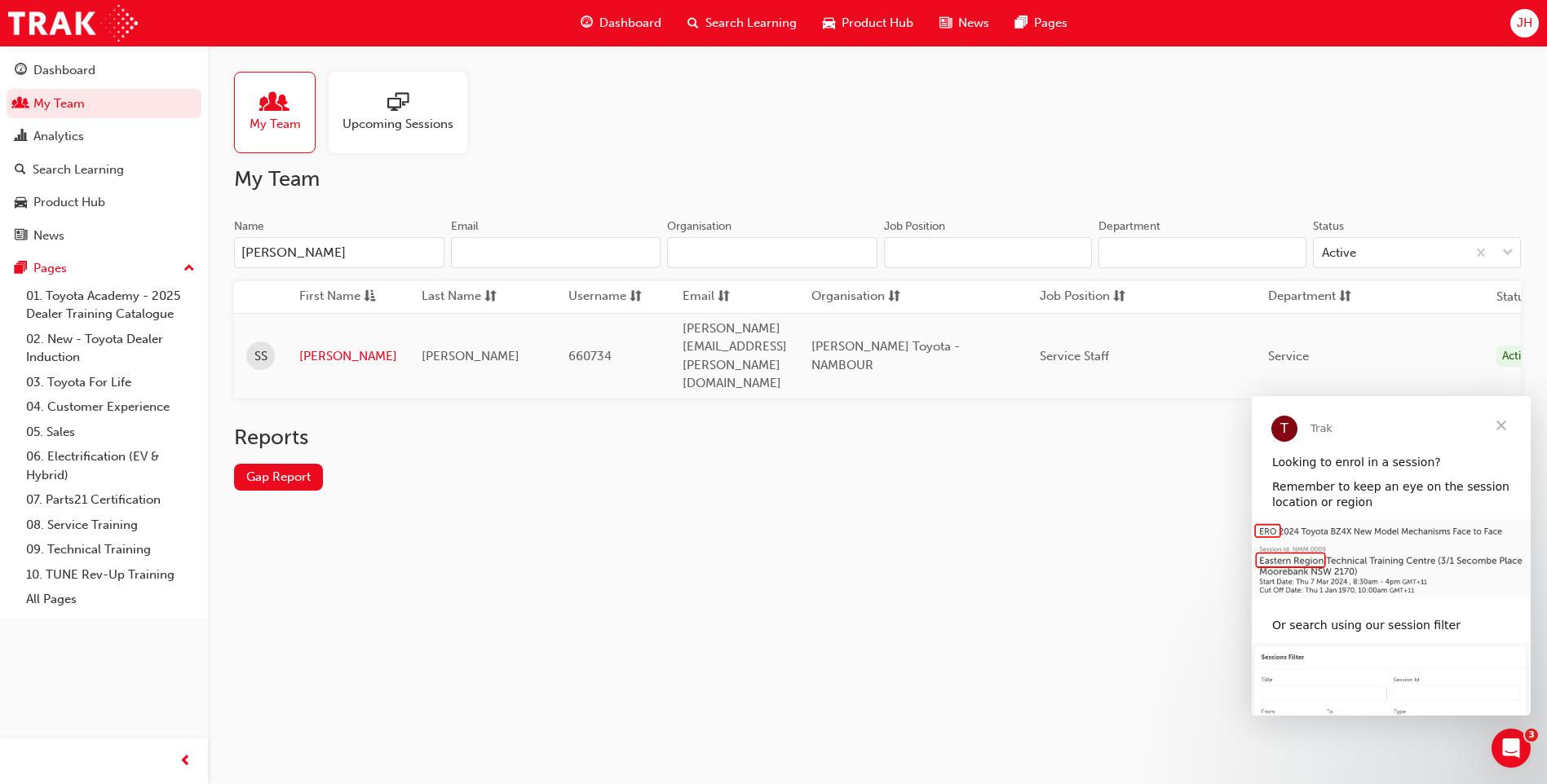
type input "[PERSON_NAME]"
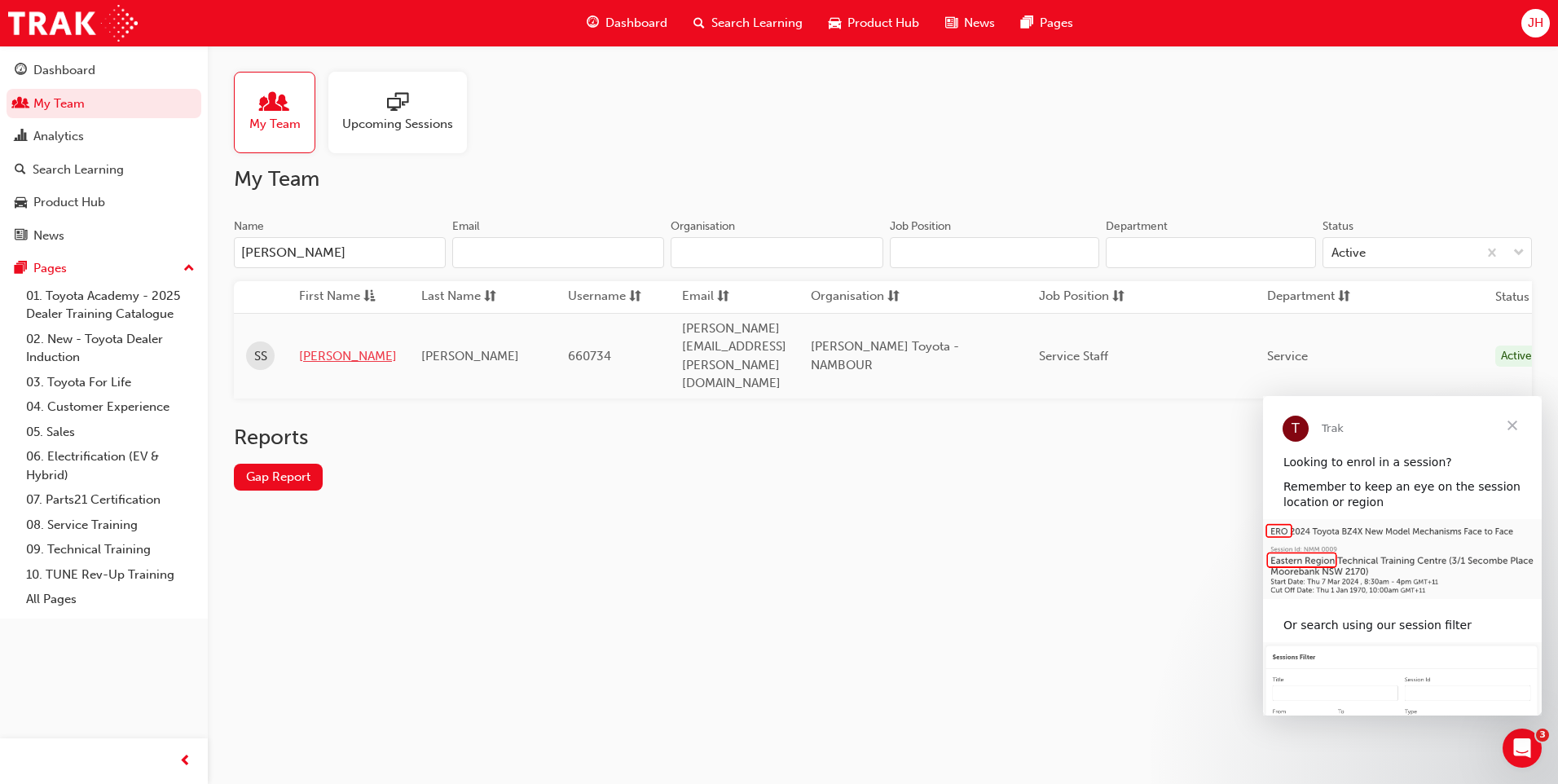
click at [323, 347] on link "[PERSON_NAME]" at bounding box center [348, 356] width 97 height 18
